Goal: Check status: Check status

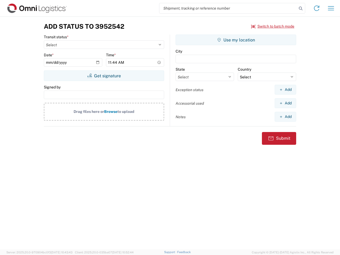
click at [228, 8] on input "search" at bounding box center [228, 8] width 138 height 10
click at [301, 8] on icon at bounding box center [300, 8] width 7 height 7
click at [317, 8] on icon at bounding box center [316, 8] width 8 height 8
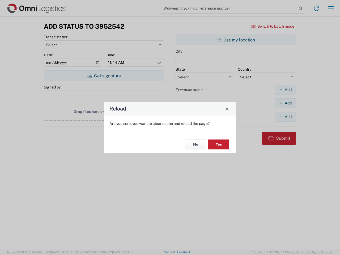
click at [273, 26] on div "Reload Are you sure, you want to clear cache and reload the page? No Yes" at bounding box center [170, 127] width 340 height 255
click at [104, 76] on div "Reload Are you sure, you want to clear cache and reload the page? No Yes" at bounding box center [170, 127] width 340 height 255
click at [236, 40] on div "Reload Are you sure, you want to clear cache and reload the page? No Yes" at bounding box center [170, 127] width 340 height 255
click at [285, 89] on div "Reload Are you sure, you want to clear cache and reload the page? No Yes" at bounding box center [170, 127] width 340 height 255
click at [285, 103] on div "Reload Are you sure, you want to clear cache and reload the page? No Yes" at bounding box center [170, 127] width 340 height 255
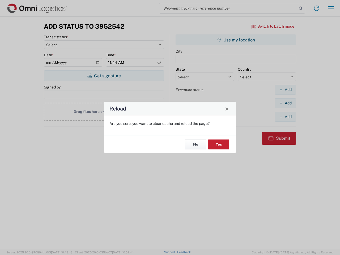
click at [285, 117] on div "Reload Are you sure, you want to clear cache and reload the page? No Yes" at bounding box center [170, 127] width 340 height 255
